Goal: Check status: Check status

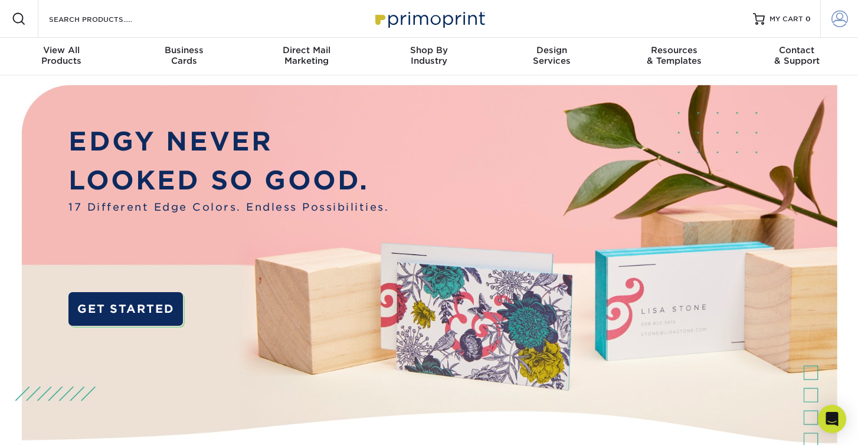
click at [840, 18] on span at bounding box center [839, 19] width 17 height 17
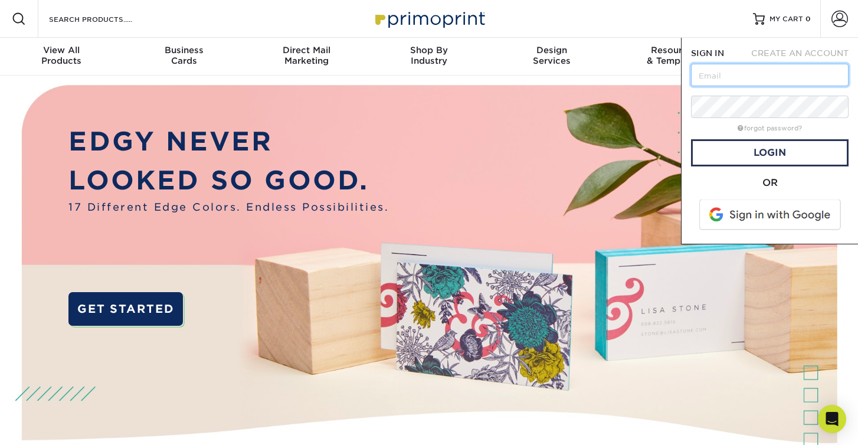
type input "[PERSON_NAME][EMAIL_ADDRESS][DOMAIN_NAME]"
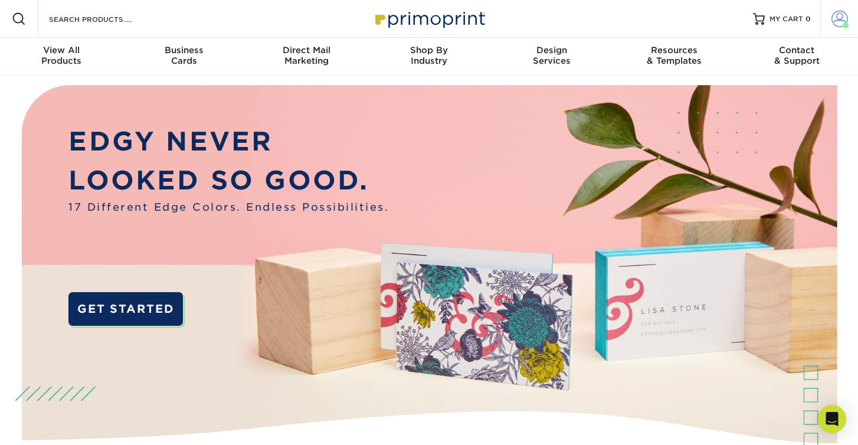
click at [837, 17] on span at bounding box center [839, 19] width 17 height 17
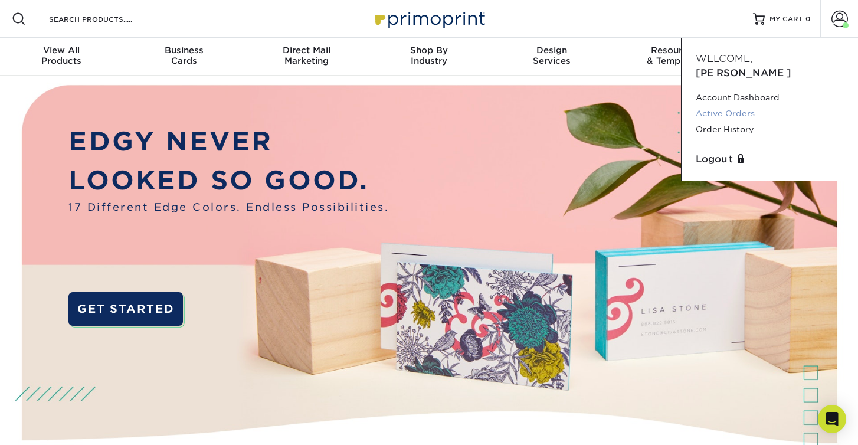
click at [745, 106] on link "Active Orders" at bounding box center [770, 114] width 148 height 16
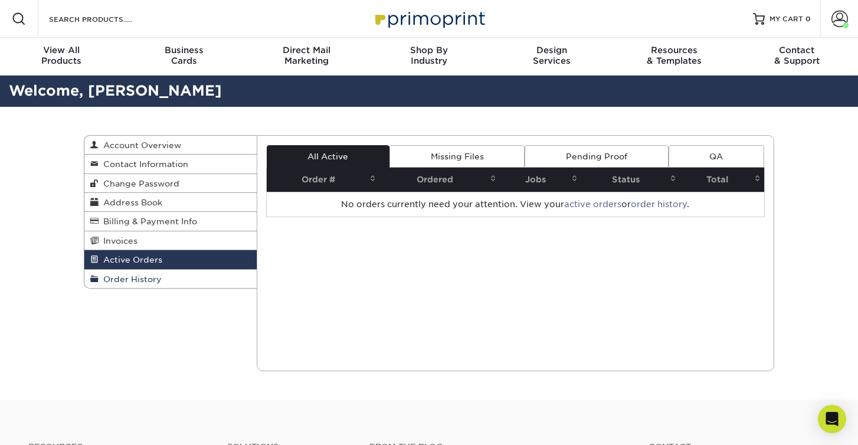
click at [144, 275] on span "Order History" at bounding box center [130, 278] width 63 height 9
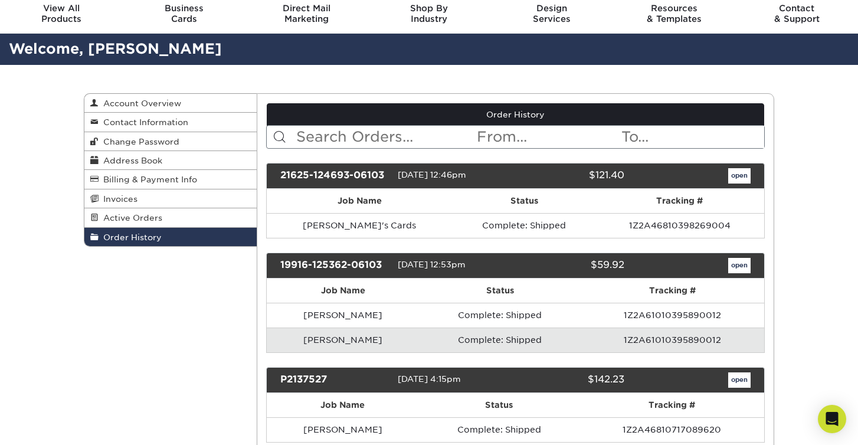
scroll to position [47, 0]
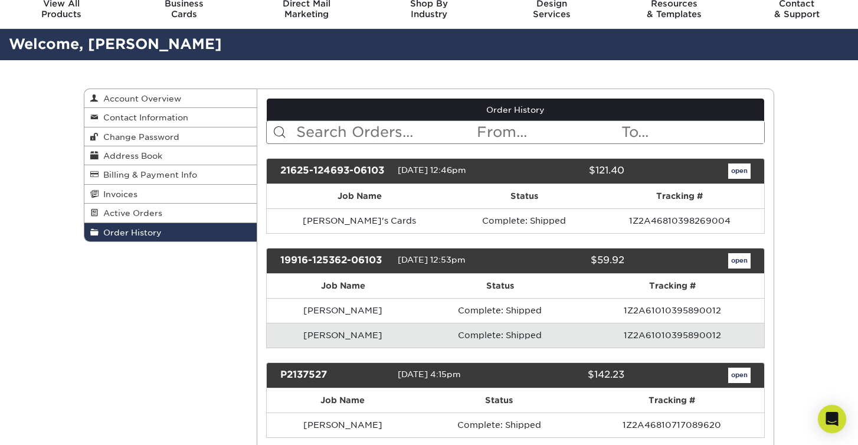
click at [740, 171] on link "open" at bounding box center [739, 170] width 22 height 15
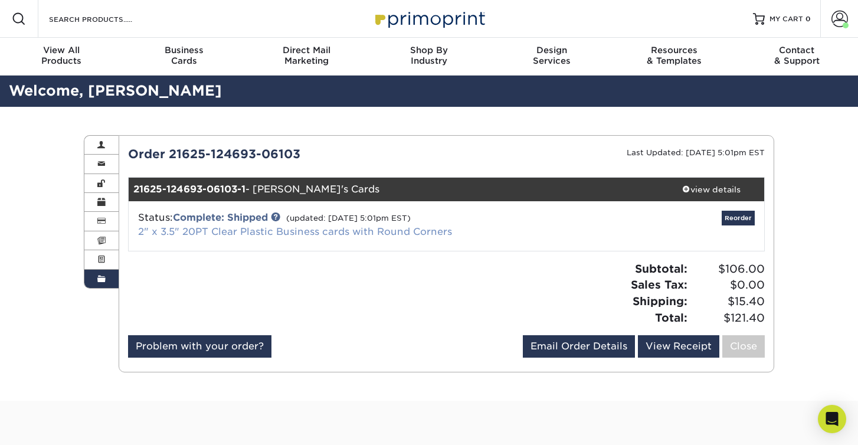
click at [301, 230] on link "2" x 3.5" 20PT Clear Plastic Business cards with Round Corners" at bounding box center [295, 231] width 314 height 11
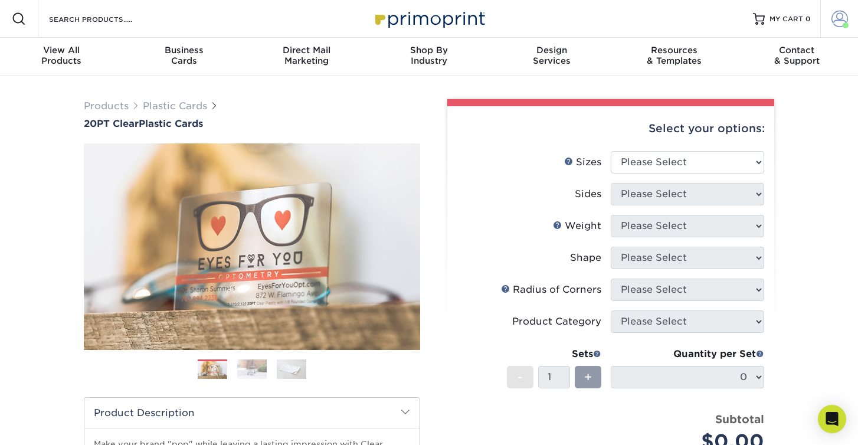
click at [834, 17] on span at bounding box center [839, 19] width 17 height 17
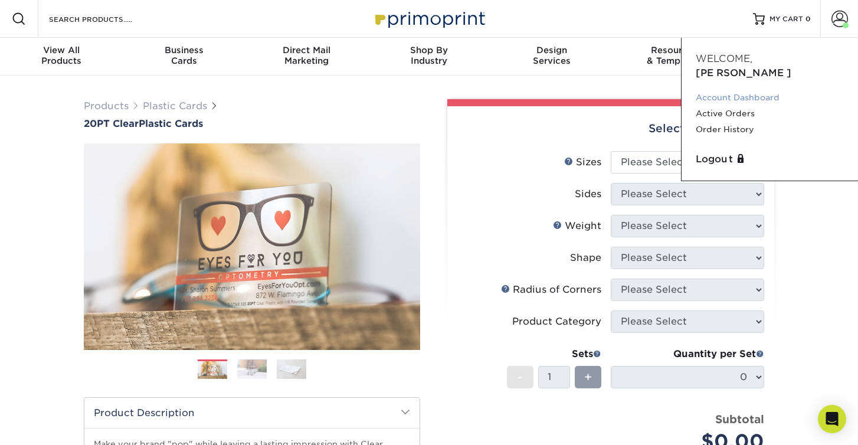
click at [771, 90] on link "Account Dashboard" at bounding box center [770, 98] width 148 height 16
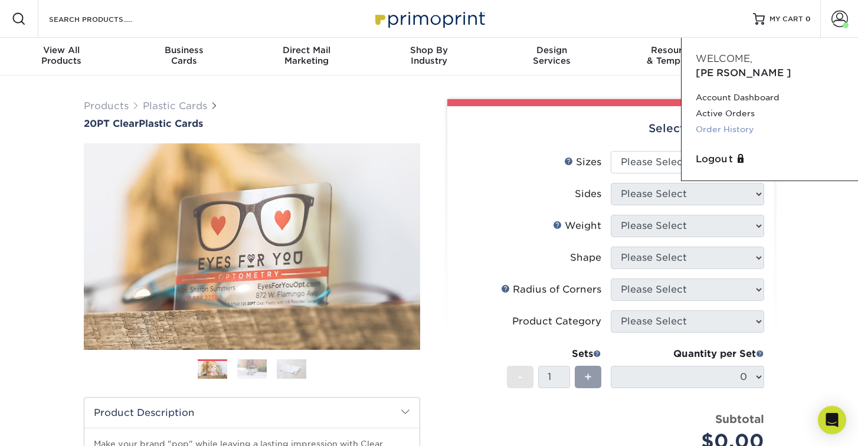
click at [725, 122] on link "Order History" at bounding box center [770, 130] width 148 height 16
click at [736, 122] on link "Order History" at bounding box center [770, 130] width 148 height 16
click at [733, 122] on link "Order History" at bounding box center [770, 130] width 148 height 16
click at [734, 122] on link "Order History" at bounding box center [770, 130] width 148 height 16
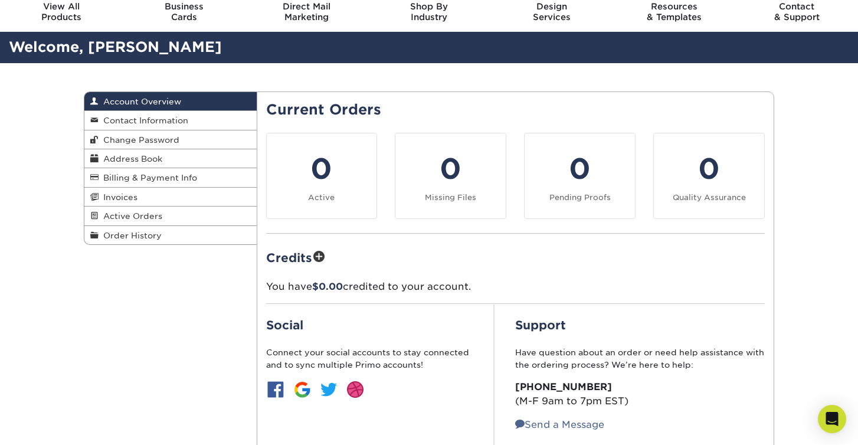
scroll to position [24, 0]
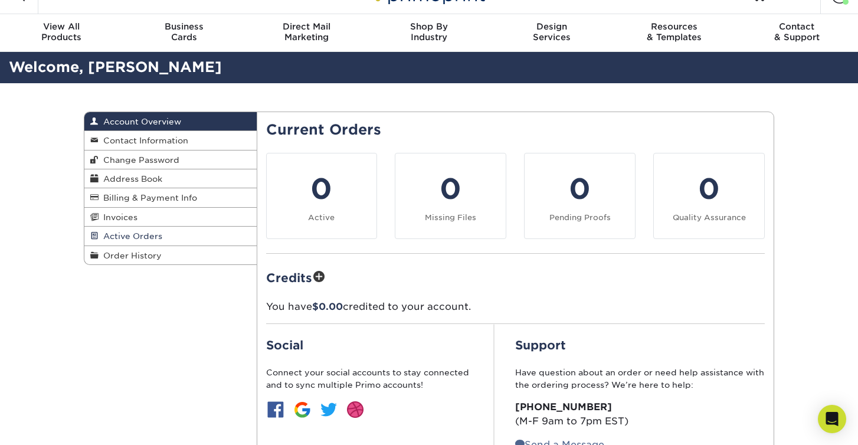
click at [172, 234] on link "Active Orders" at bounding box center [170, 236] width 172 height 19
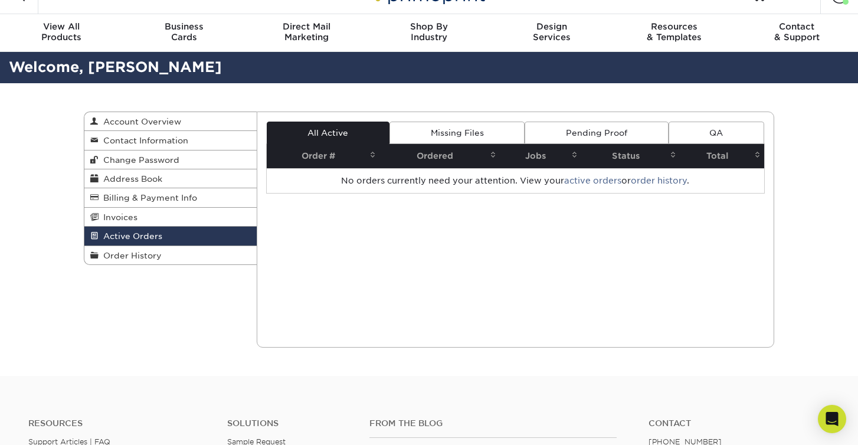
click at [438, 133] on link "Missing Files" at bounding box center [456, 133] width 135 height 22
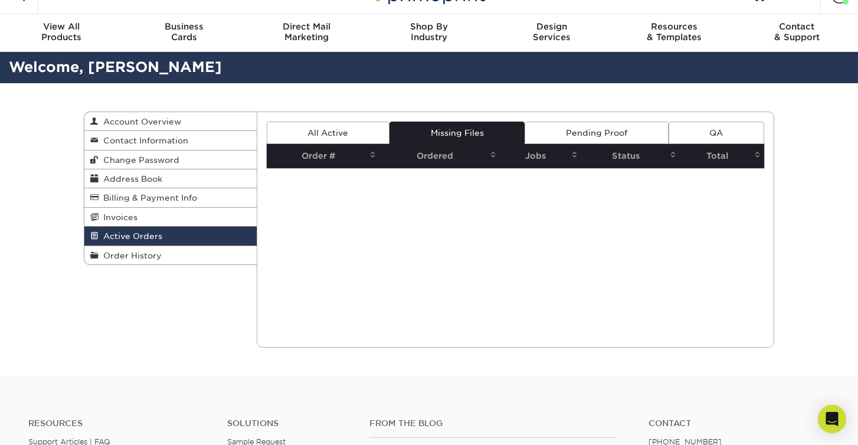
click at [589, 137] on link "Pending Proof" at bounding box center [595, 133] width 143 height 22
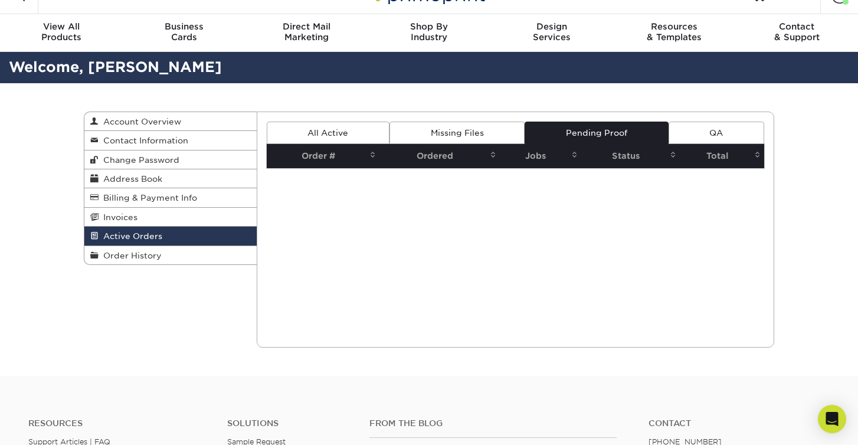
click at [722, 136] on link "QA" at bounding box center [716, 133] width 96 height 22
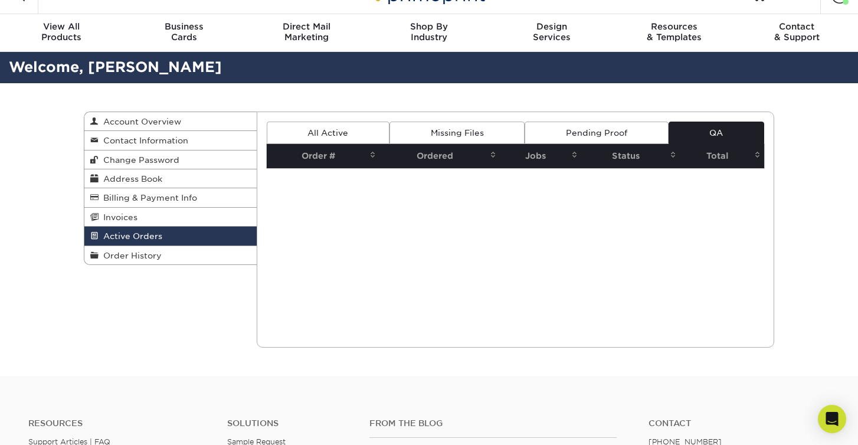
click at [346, 132] on link "All Active" at bounding box center [328, 133] width 123 height 22
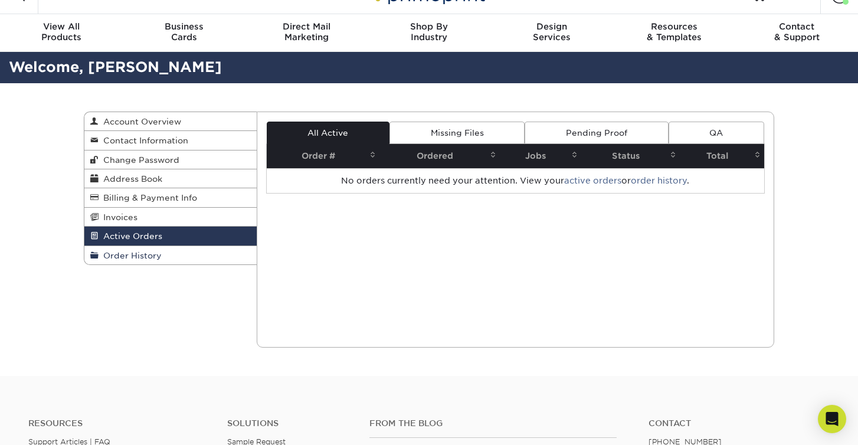
click at [159, 254] on span "Order History" at bounding box center [130, 255] width 63 height 9
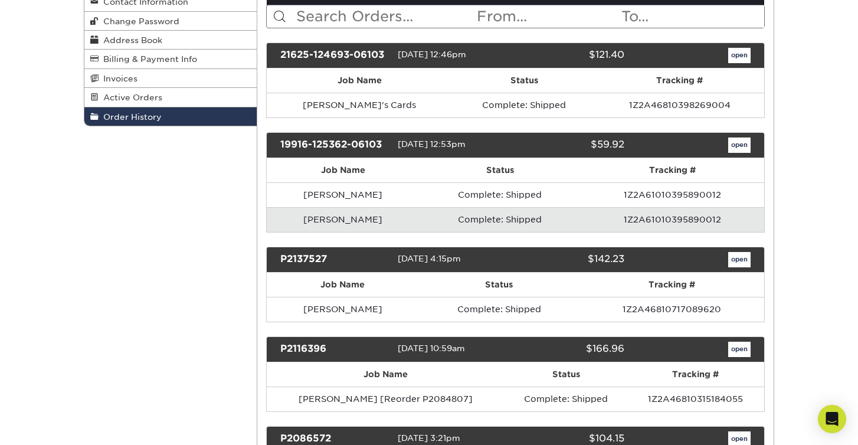
scroll to position [163, 0]
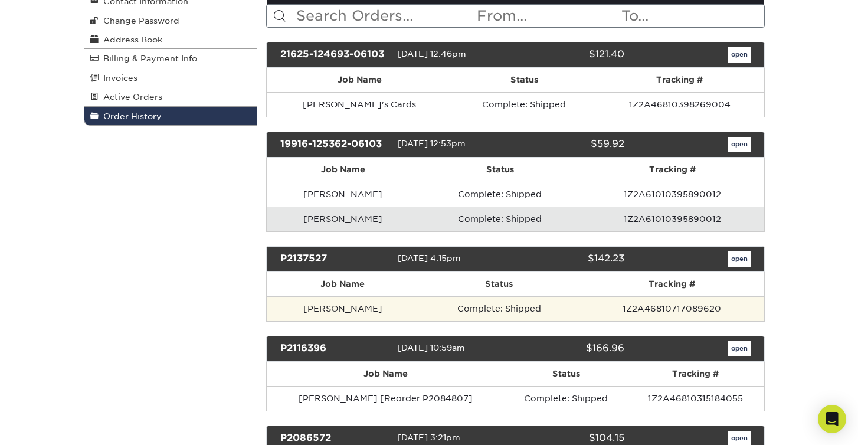
click at [630, 301] on td "1Z2A46810717089620" at bounding box center [671, 308] width 185 height 25
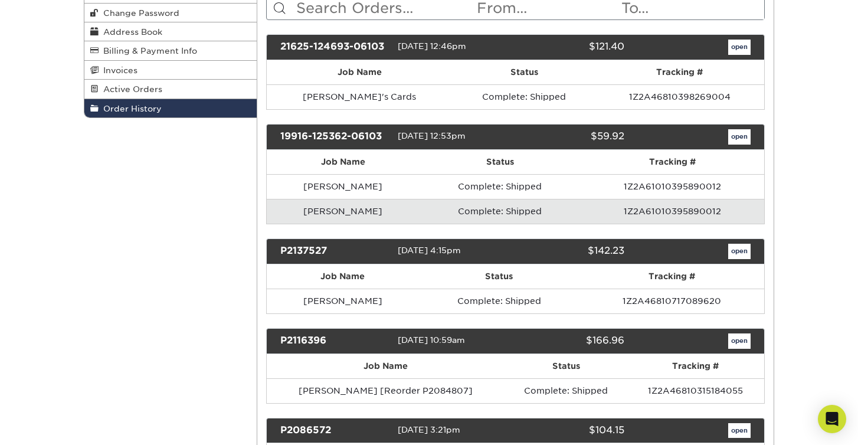
scroll to position [174, 0]
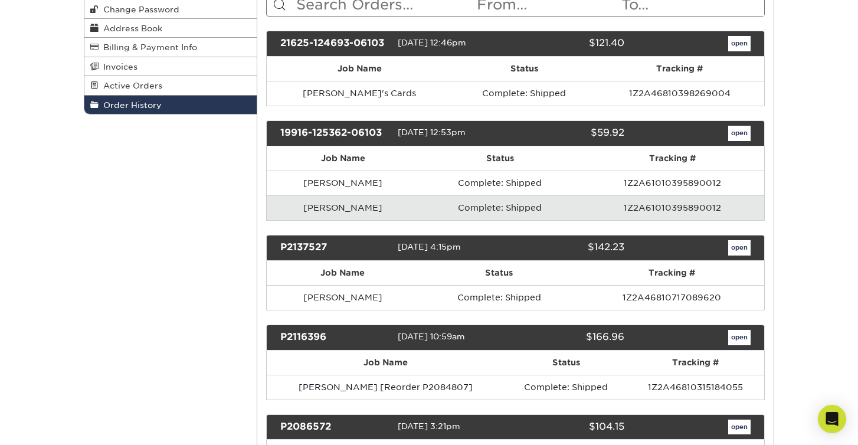
click at [736, 247] on link "open" at bounding box center [739, 247] width 22 height 15
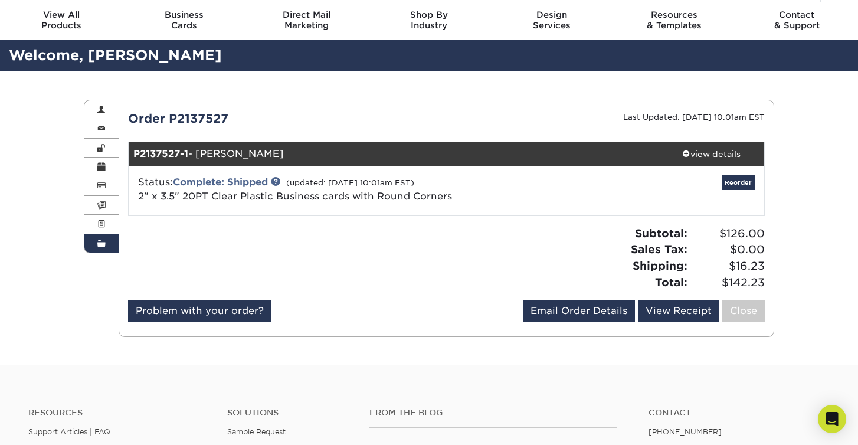
scroll to position [37, 0]
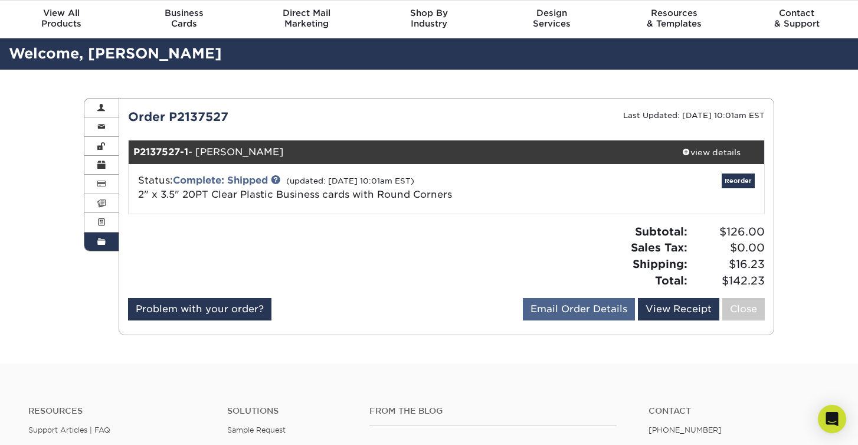
click at [603, 307] on link "Email Order Details" at bounding box center [579, 309] width 112 height 22
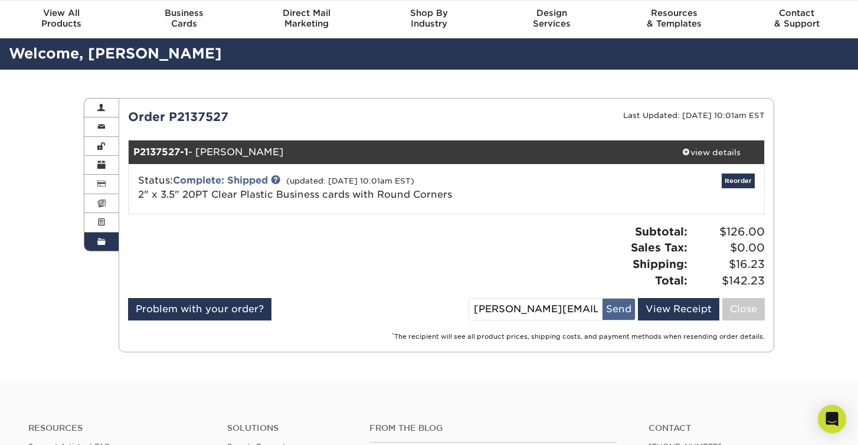
click at [617, 308] on button "Send" at bounding box center [618, 309] width 32 height 21
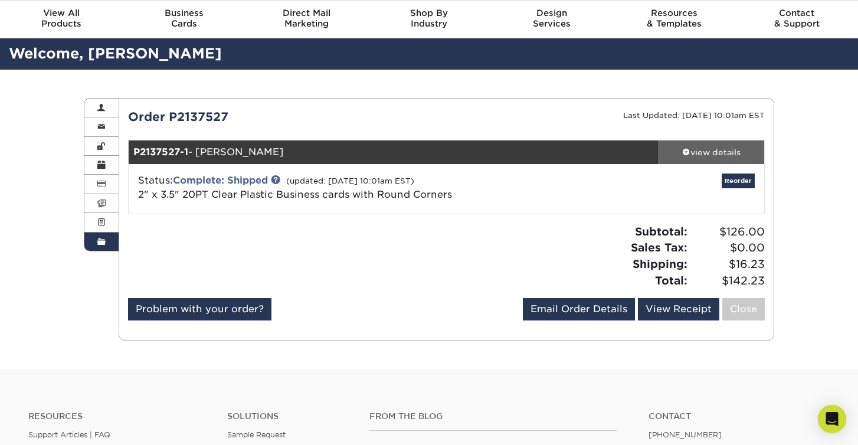
click at [720, 152] on div "view details" at bounding box center [711, 152] width 106 height 12
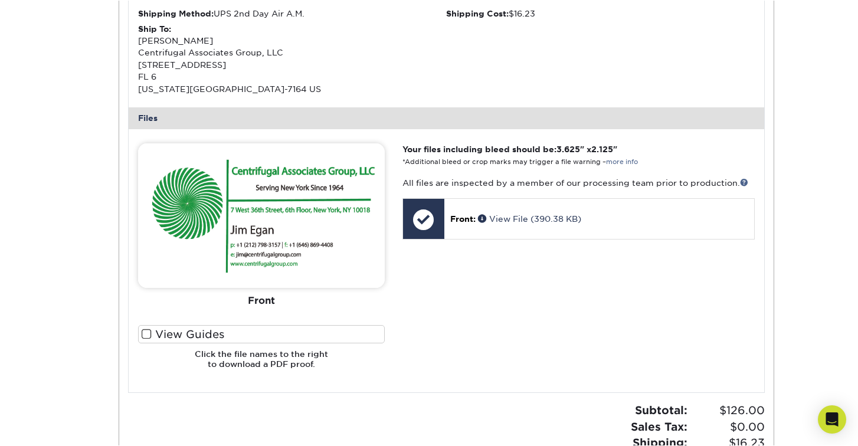
scroll to position [405, 0]
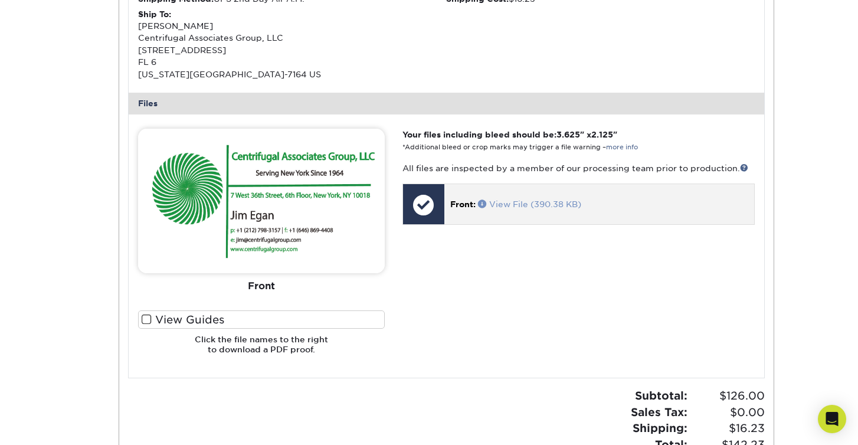
click at [525, 199] on link "View File (390.38 KB)" at bounding box center [529, 203] width 103 height 9
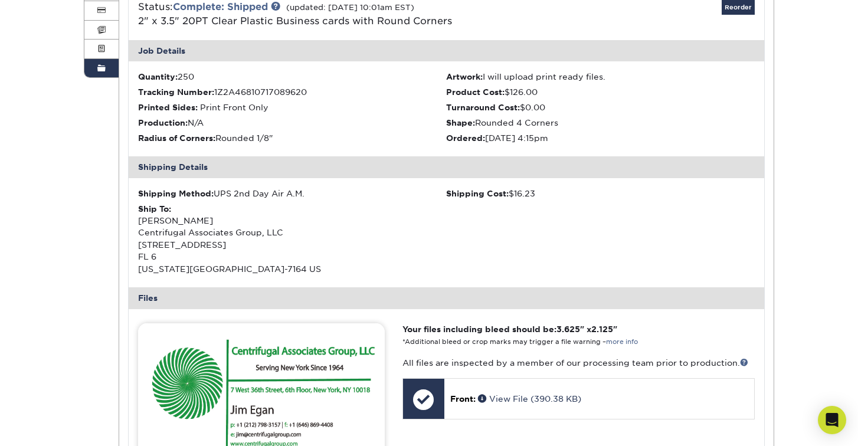
scroll to position [121, 0]
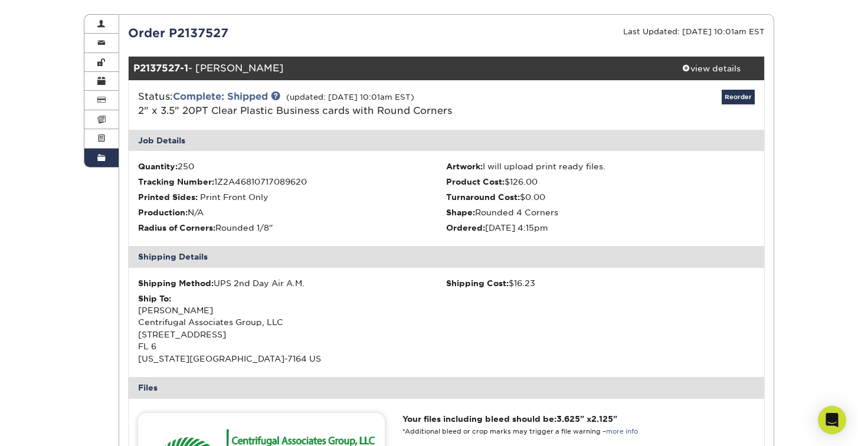
scroll to position [24, 0]
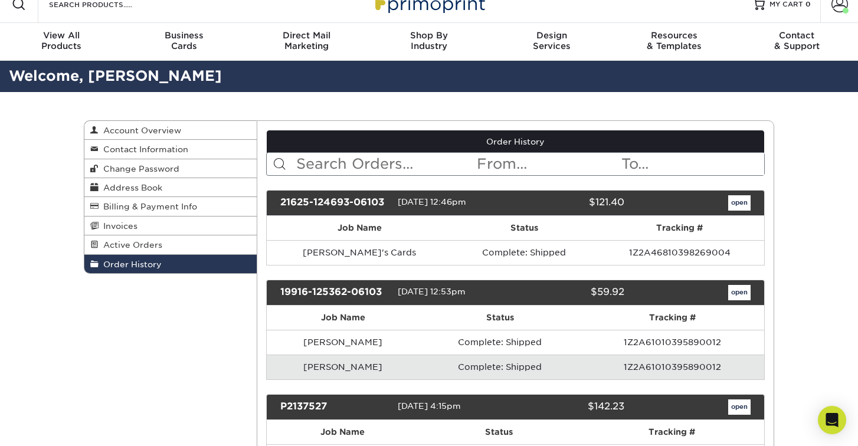
scroll to position [16, 0]
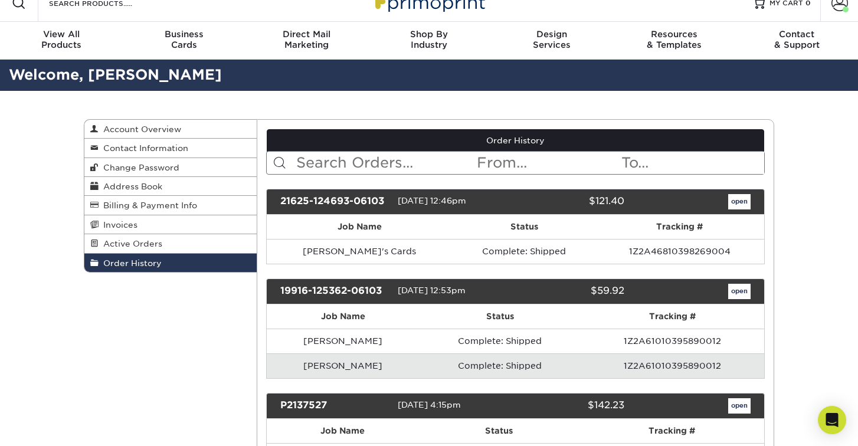
click at [739, 202] on link "open" at bounding box center [739, 201] width 22 height 15
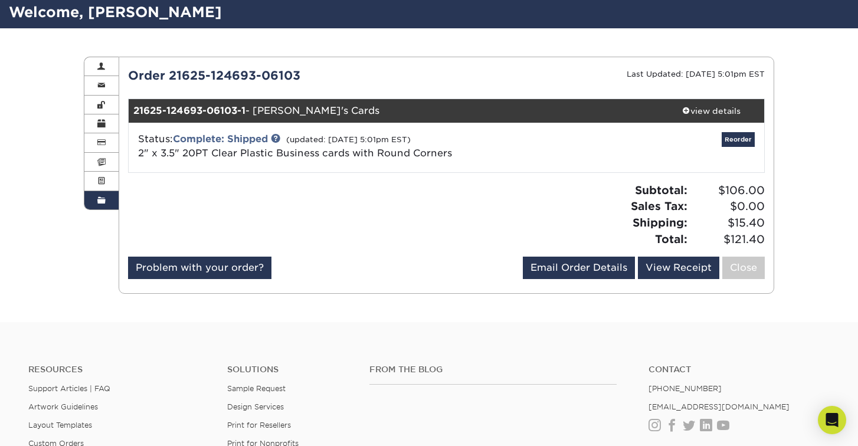
scroll to position [83, 0]
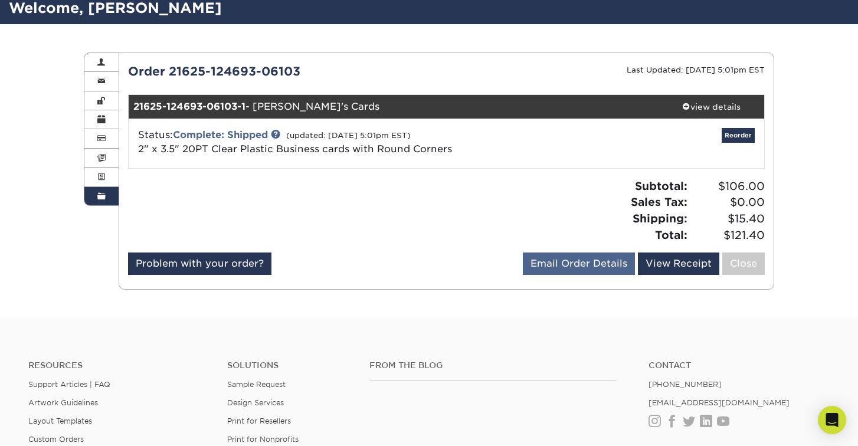
click at [612, 266] on link "Email Order Details" at bounding box center [579, 264] width 112 height 22
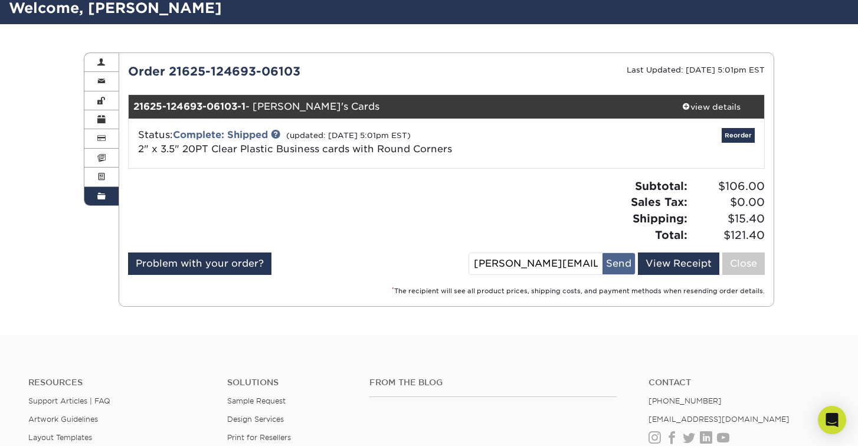
click at [619, 268] on button "Send" at bounding box center [618, 263] width 32 height 21
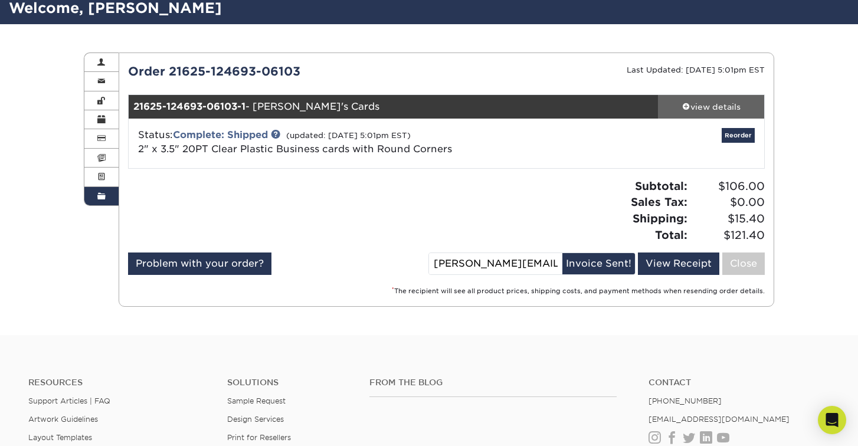
click at [728, 103] on div "view details" at bounding box center [711, 107] width 106 height 12
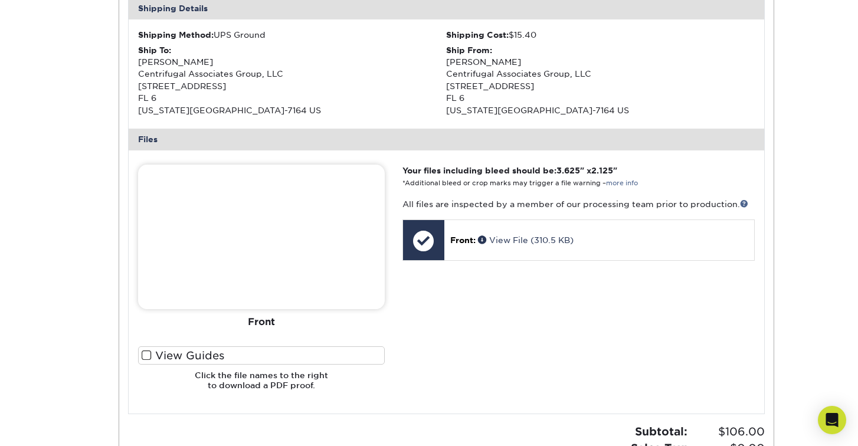
scroll to position [380, 0]
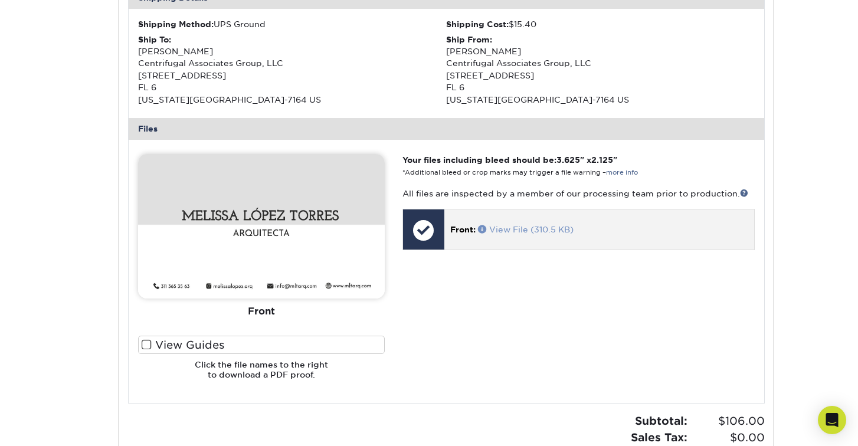
click at [553, 227] on link "View File (310.5 KB)" at bounding box center [526, 229] width 96 height 9
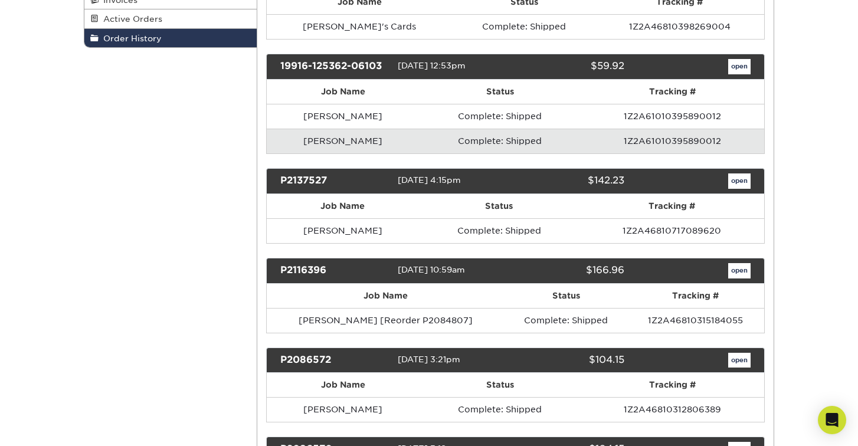
scroll to position [242, 0]
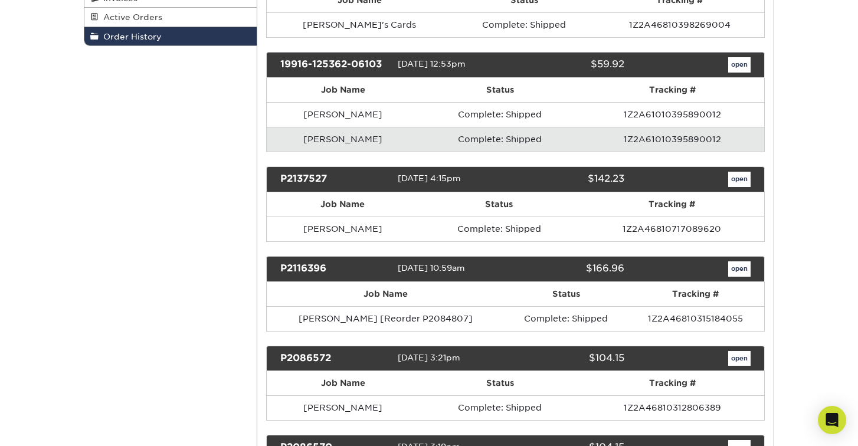
click at [736, 270] on link "open" at bounding box center [739, 268] width 22 height 15
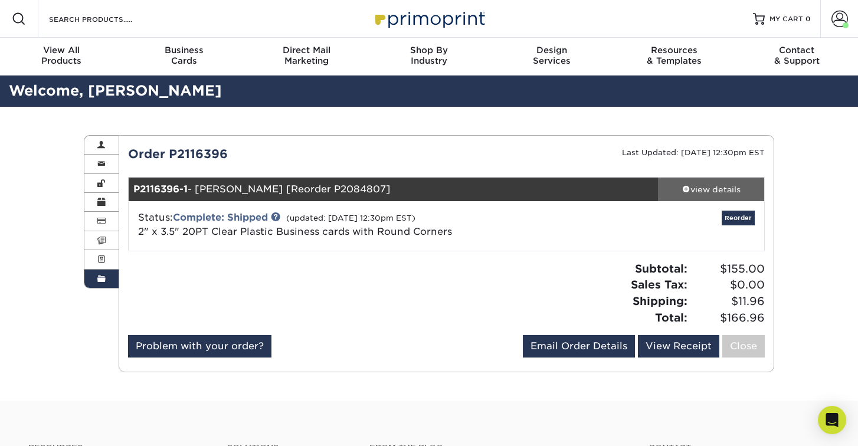
click at [723, 188] on div "view details" at bounding box center [711, 189] width 106 height 12
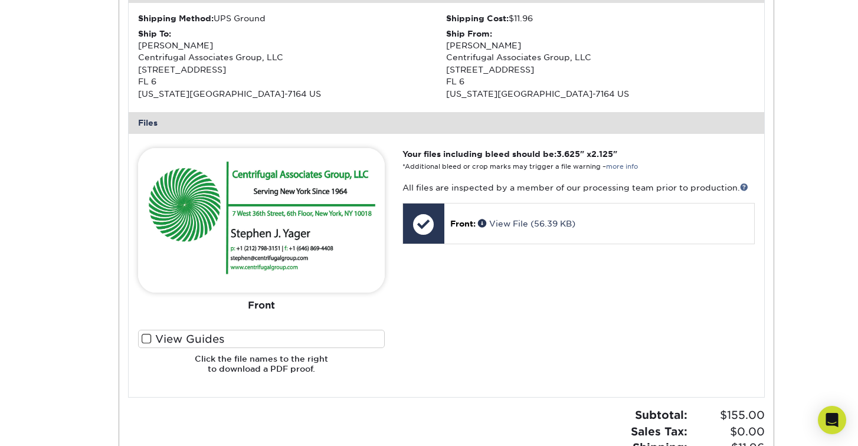
scroll to position [387, 0]
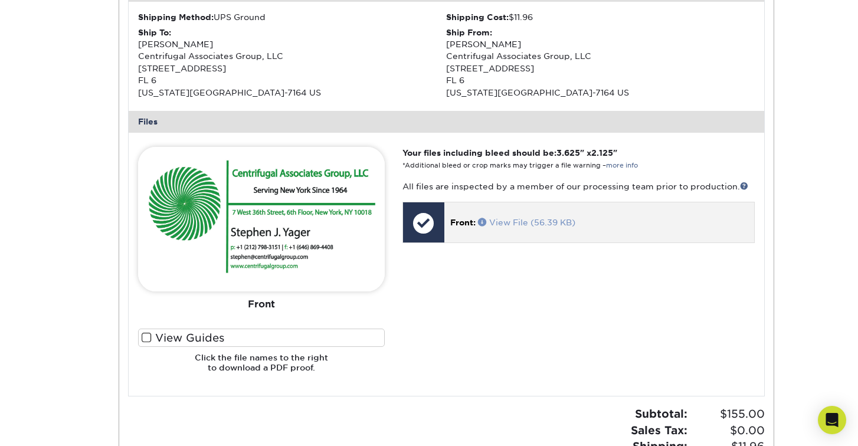
click at [520, 221] on link "View File (56.39 KB)" at bounding box center [526, 222] width 97 height 9
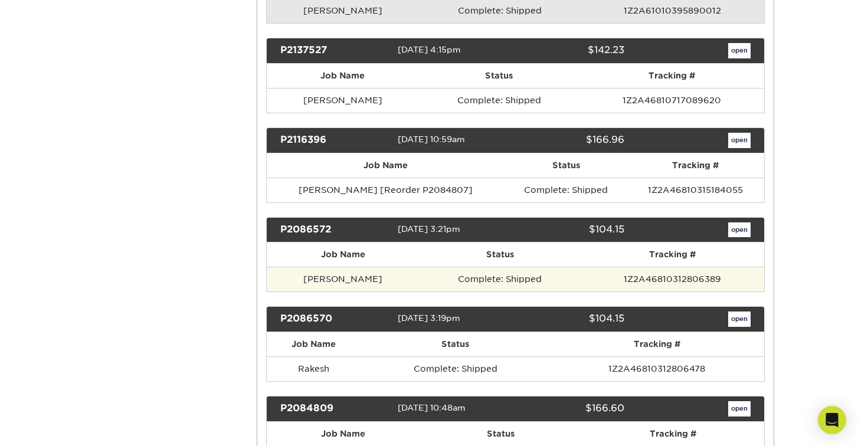
scroll to position [372, 0]
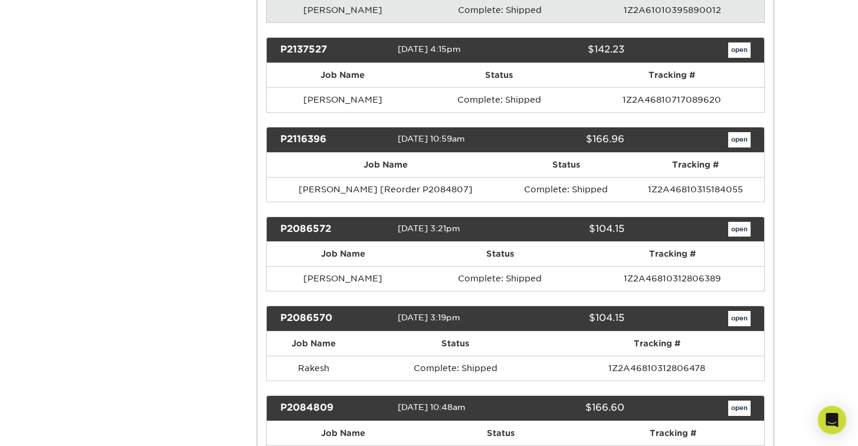
click at [740, 228] on link "open" at bounding box center [739, 229] width 22 height 15
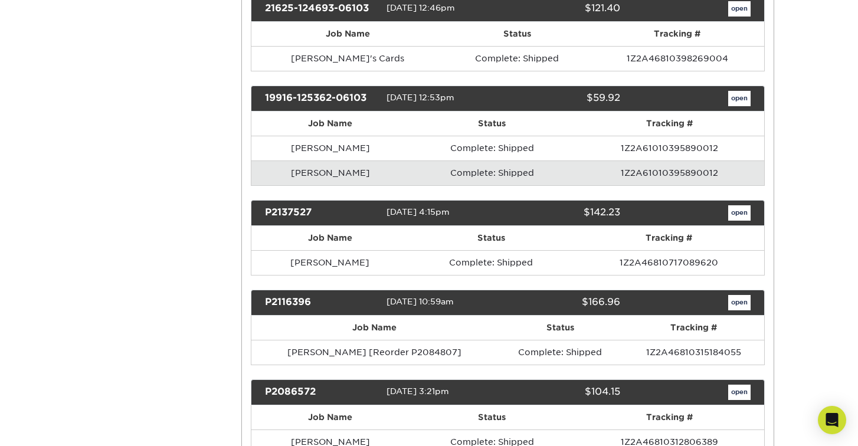
scroll to position [0, 0]
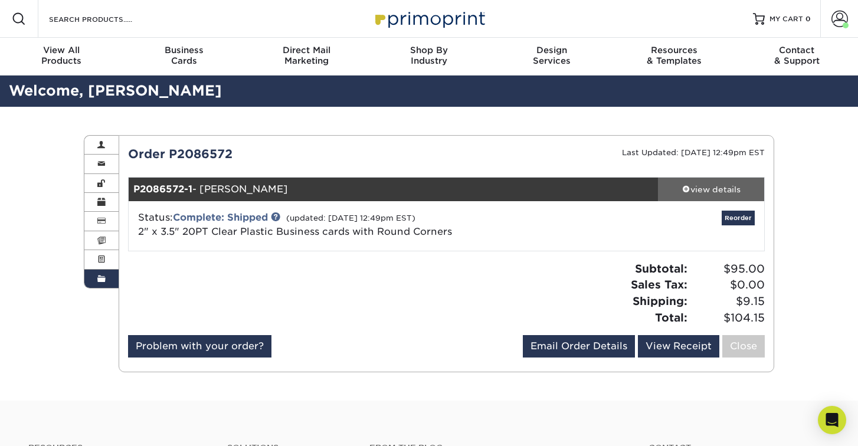
click at [727, 186] on div "view details" at bounding box center [711, 189] width 106 height 12
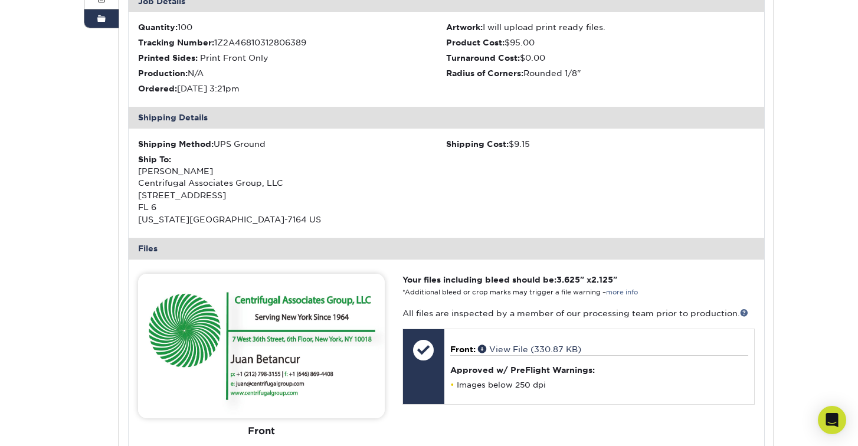
scroll to position [411, 0]
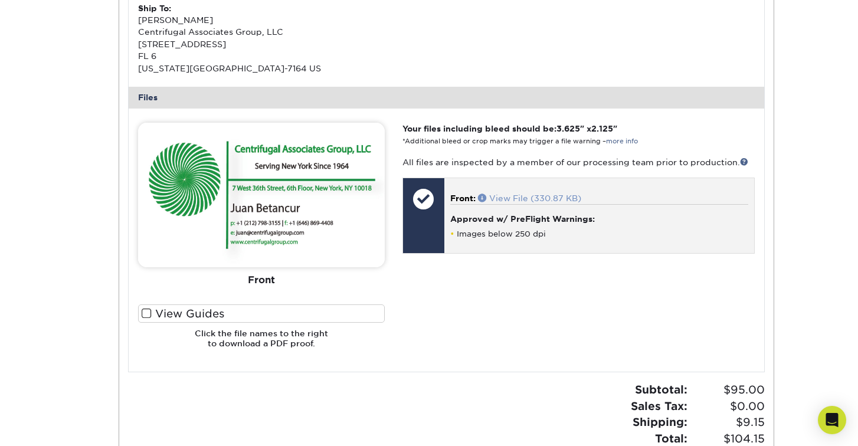
click at [560, 194] on link "View File (330.87 KB)" at bounding box center [529, 198] width 103 height 9
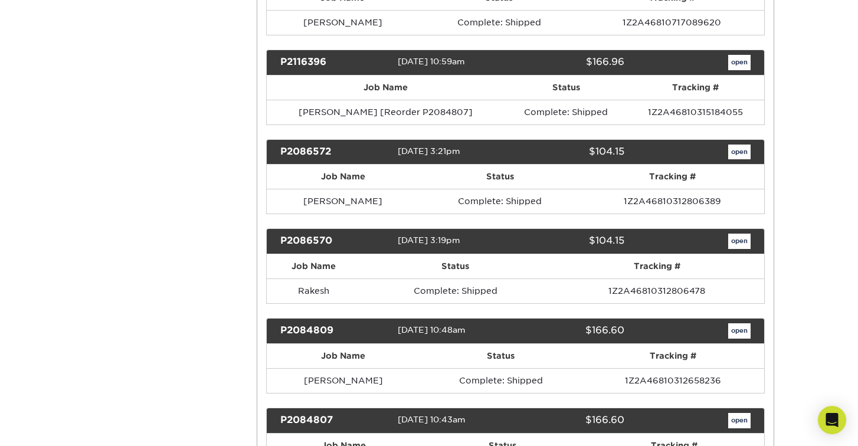
scroll to position [459, 0]
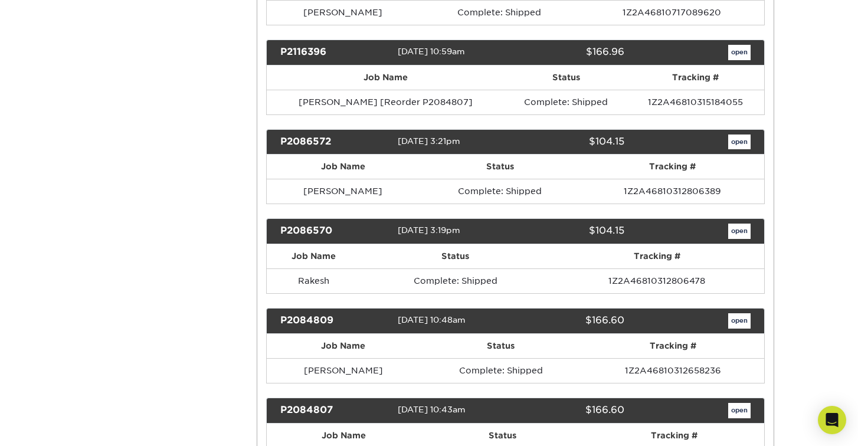
click at [745, 231] on link "open" at bounding box center [739, 231] width 22 height 15
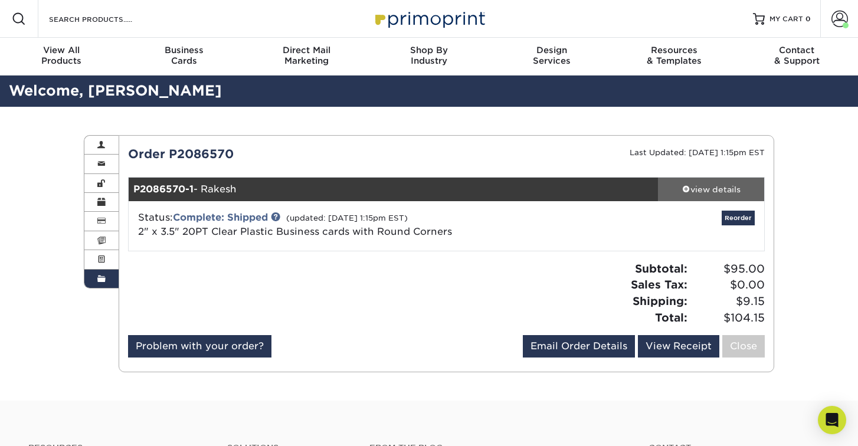
click at [735, 186] on div "view details" at bounding box center [711, 189] width 106 height 12
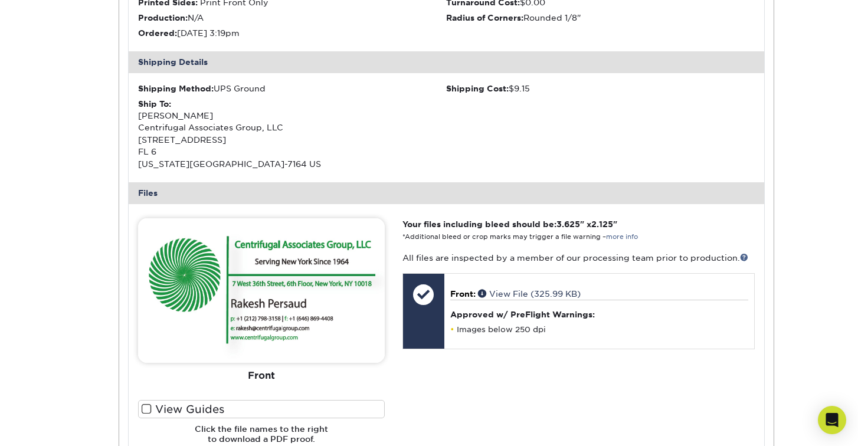
scroll to position [314, 0]
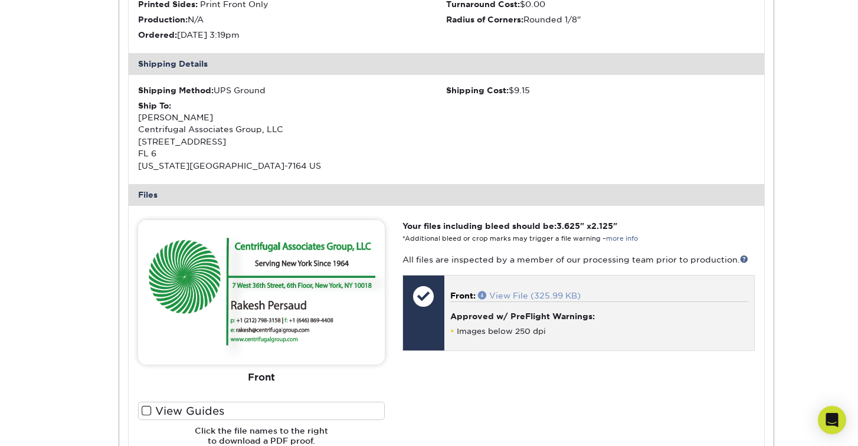
click at [520, 291] on link "View File (325.99 KB)" at bounding box center [529, 295] width 103 height 9
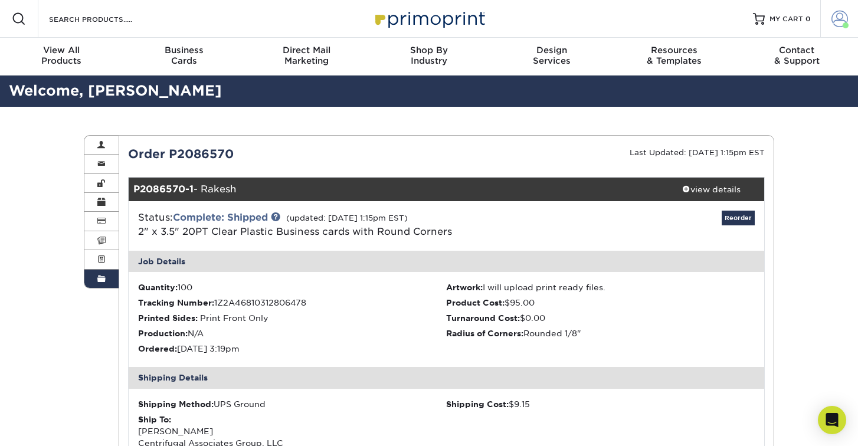
scroll to position [0, 0]
click at [93, 274] on link "Order History" at bounding box center [101, 279] width 34 height 18
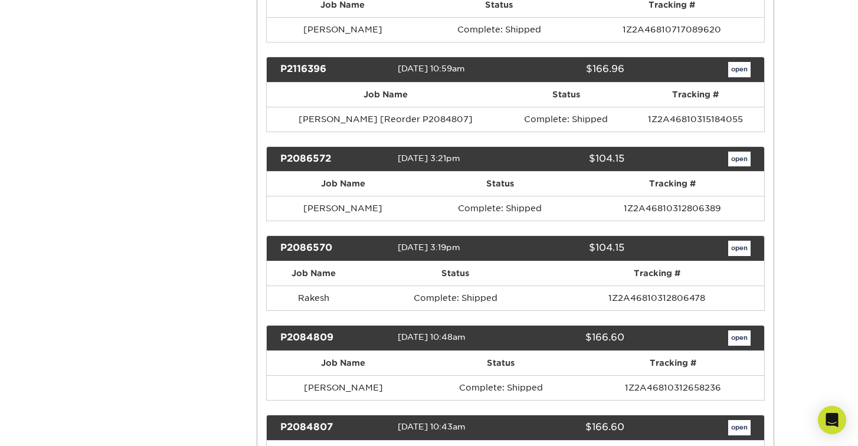
scroll to position [645, 0]
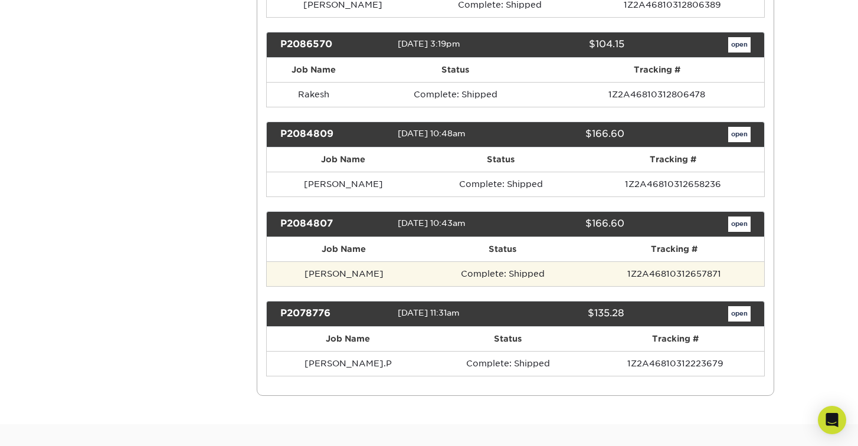
click at [570, 272] on td "Complete: Shipped" at bounding box center [502, 273] width 163 height 25
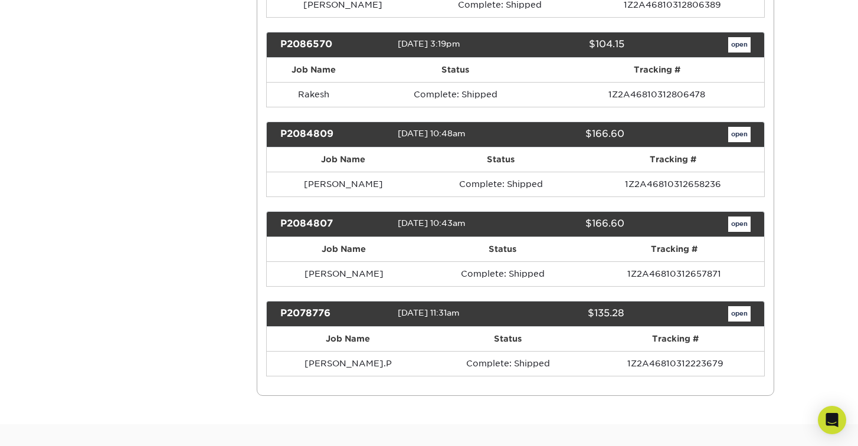
click at [740, 218] on link "open" at bounding box center [739, 224] width 22 height 15
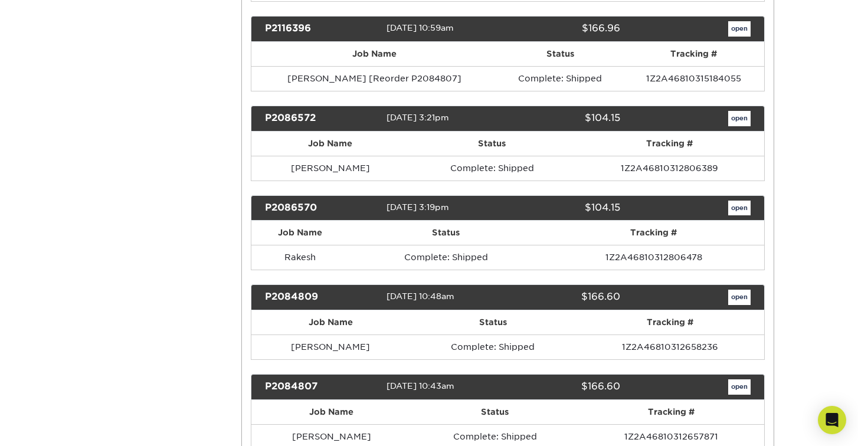
scroll to position [0, 0]
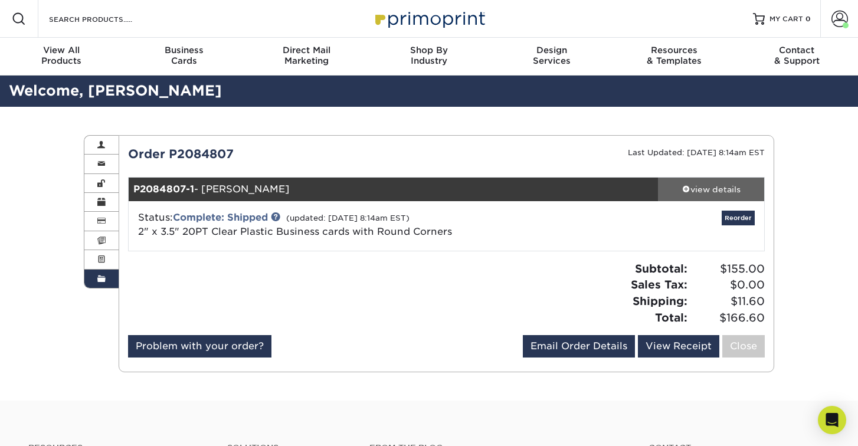
click at [738, 185] on div "view details" at bounding box center [711, 189] width 106 height 12
